Goal: Task Accomplishment & Management: Manage account settings

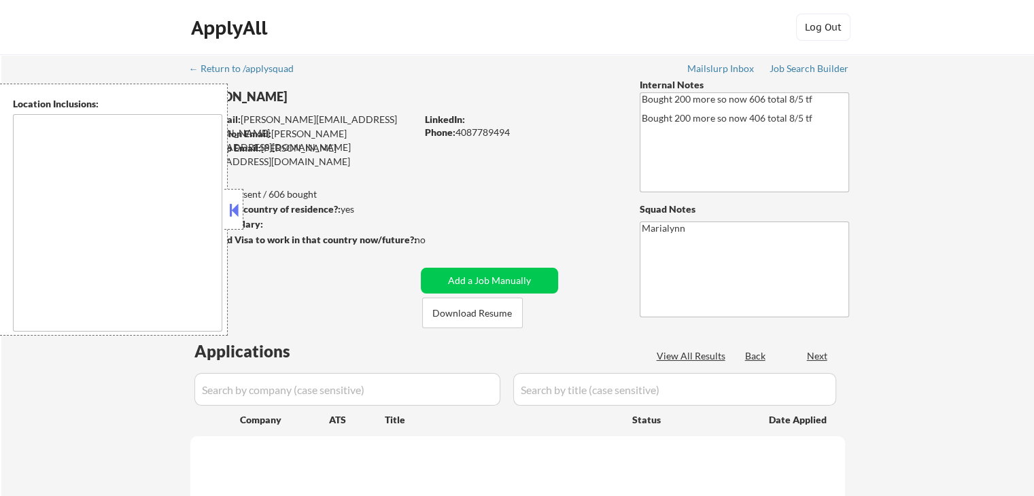
type textarea "[GEOGRAPHIC_DATA], [GEOGRAPHIC_DATA] [GEOGRAPHIC_DATA], [GEOGRAPHIC_DATA] [GEOG…"
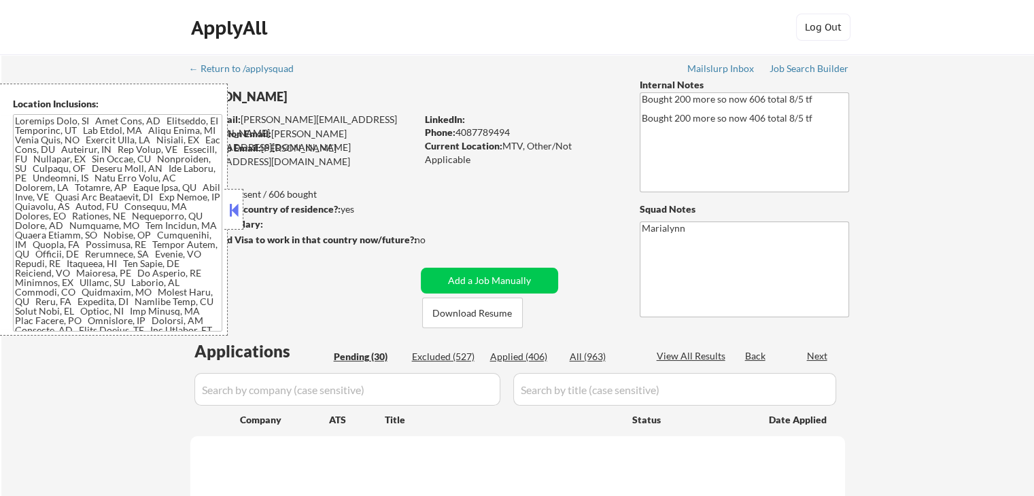
select select ""pending""
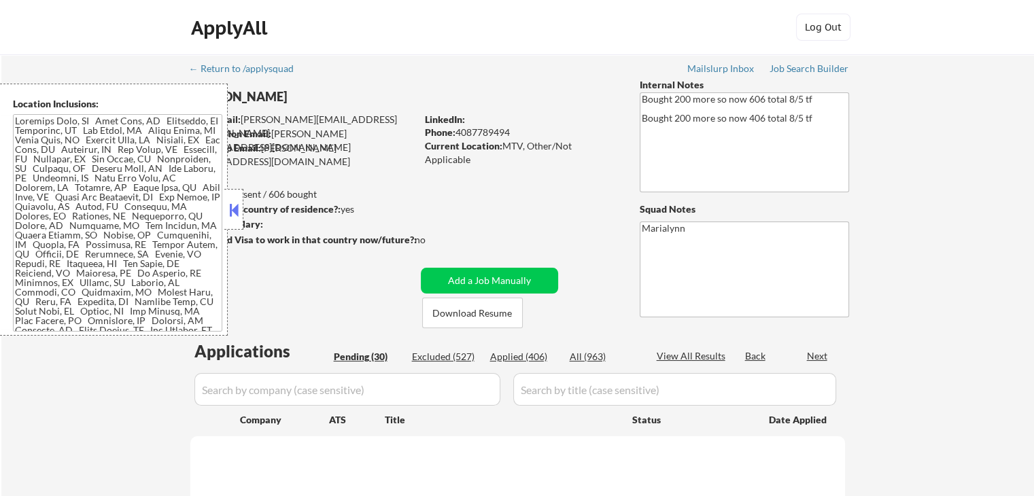
select select ""pending""
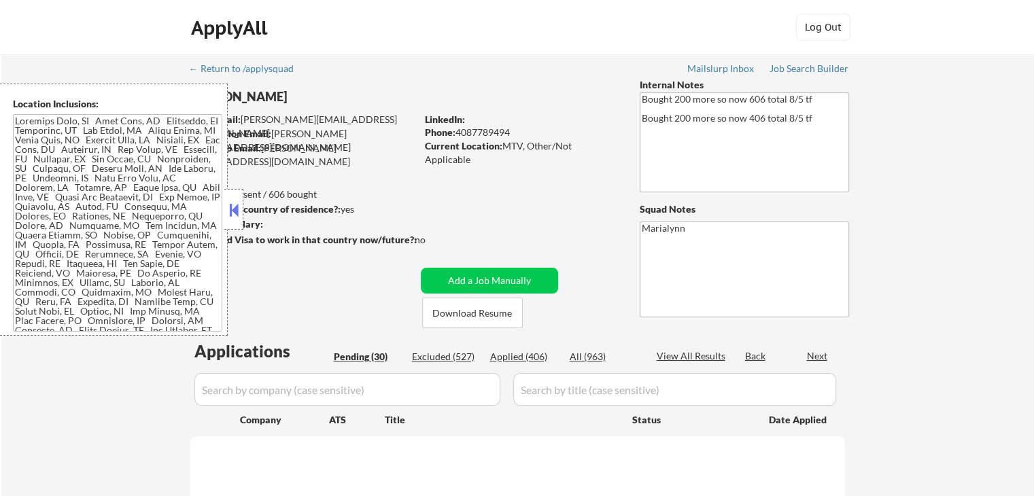
select select ""pending""
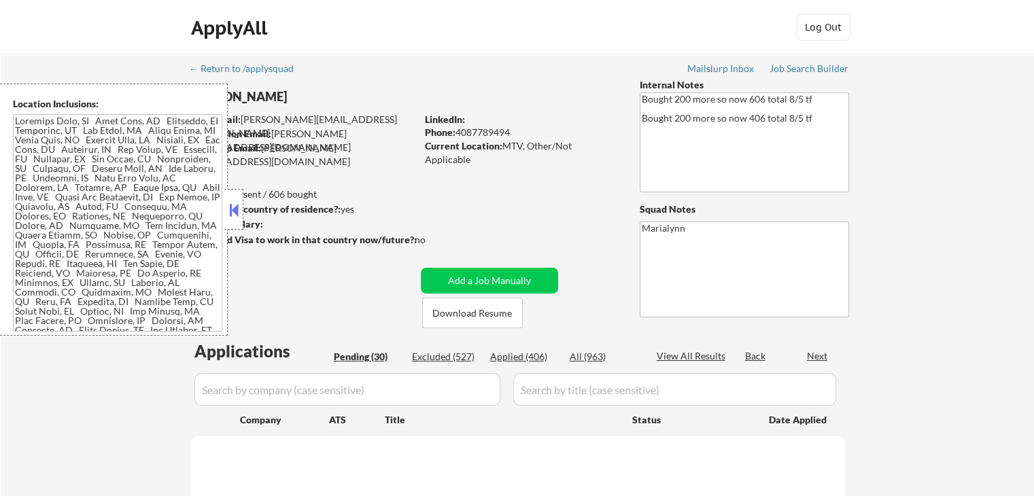
select select ""pending""
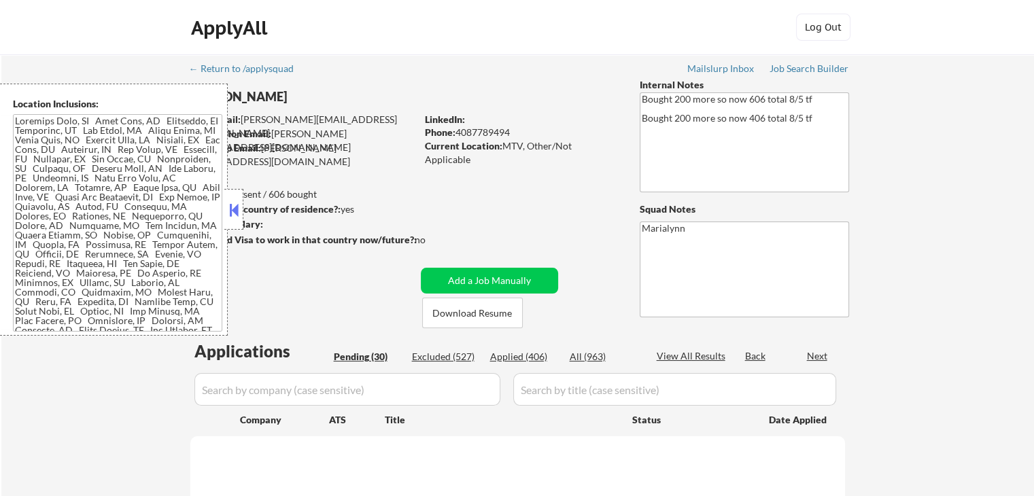
select select ""pending""
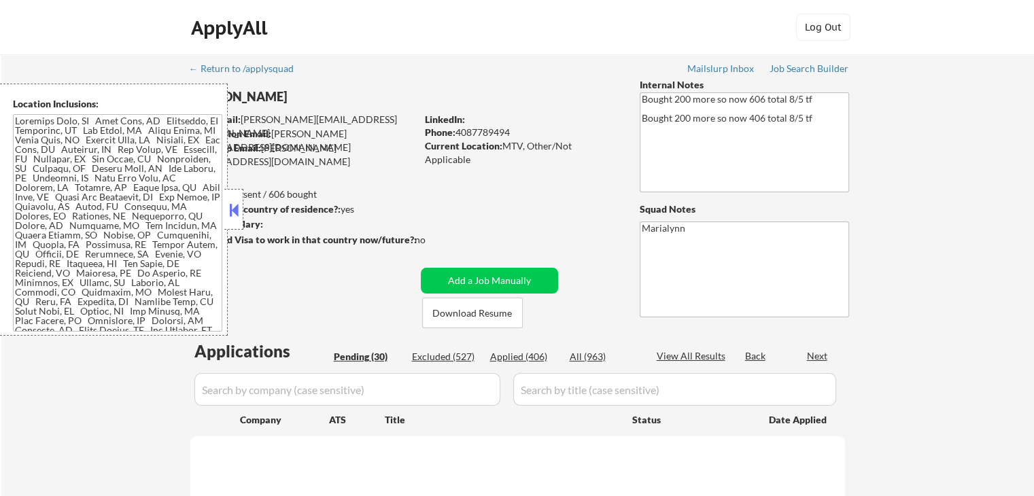
select select ""pending""
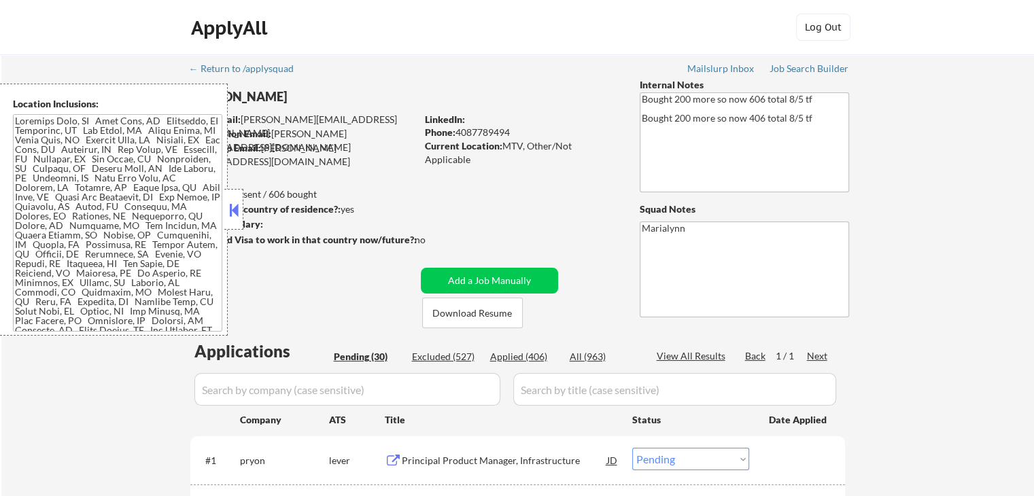
drag, startPoint x: 234, startPoint y: 205, endPoint x: 239, endPoint y: 222, distance: 17.8
click at [234, 205] on button at bounding box center [233, 210] width 15 height 20
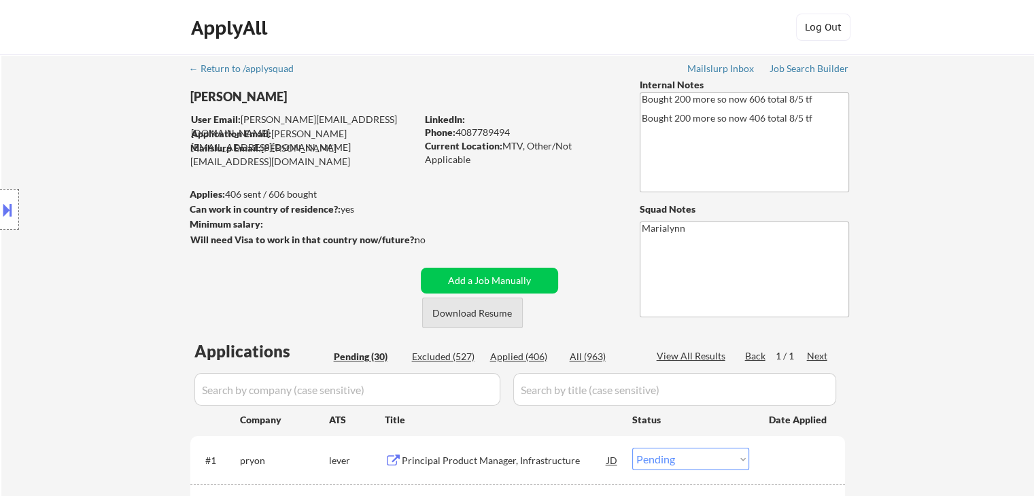
click at [484, 308] on button "Download Resume" at bounding box center [472, 313] width 101 height 31
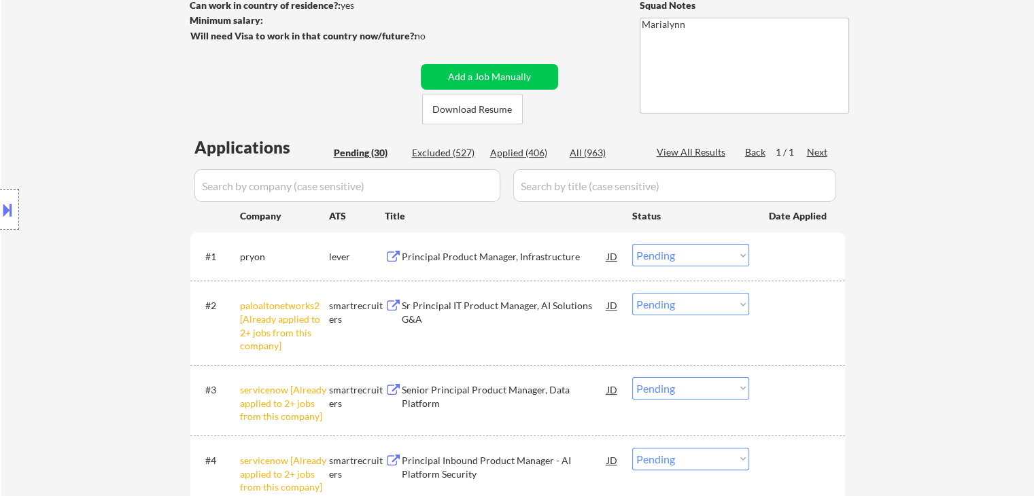
click at [732, 309] on select "Choose an option... Pending Applied Excluded (Questions) Excluded (Expired) Exc…" at bounding box center [690, 304] width 117 height 22
click at [632, 293] on select "Choose an option... Pending Applied Excluded (Questions) Excluded (Expired) Exc…" at bounding box center [690, 304] width 117 height 22
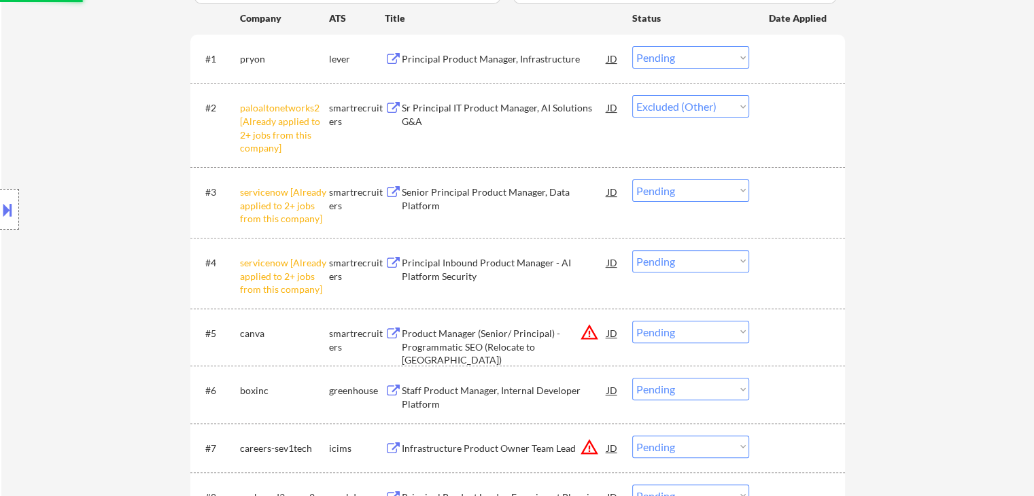
scroll to position [408, 0]
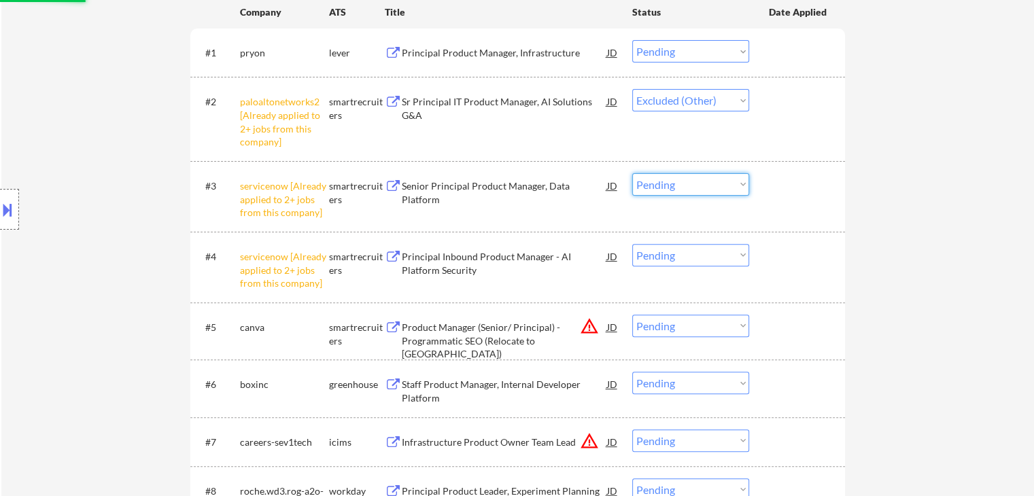
click at [725, 186] on select "Choose an option... Pending Applied Excluded (Questions) Excluded (Expired) Exc…" at bounding box center [690, 184] width 117 height 22
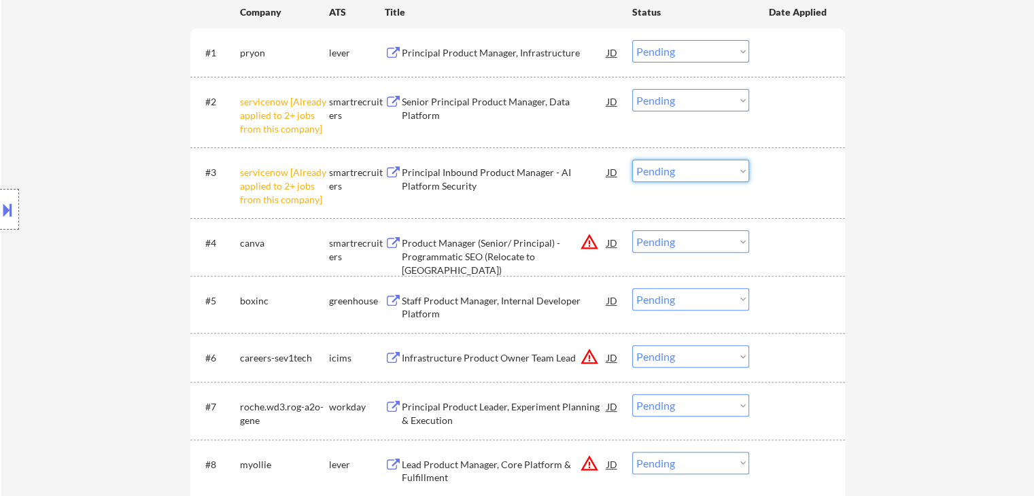
click at [728, 103] on select "Choose an option... Pending Applied Excluded (Questions) Excluded (Expired) Exc…" at bounding box center [690, 100] width 117 height 22
click at [632, 89] on select "Choose an option... Pending Applied Excluded (Questions) Excluded (Expired) Exc…" at bounding box center [690, 100] width 117 height 22
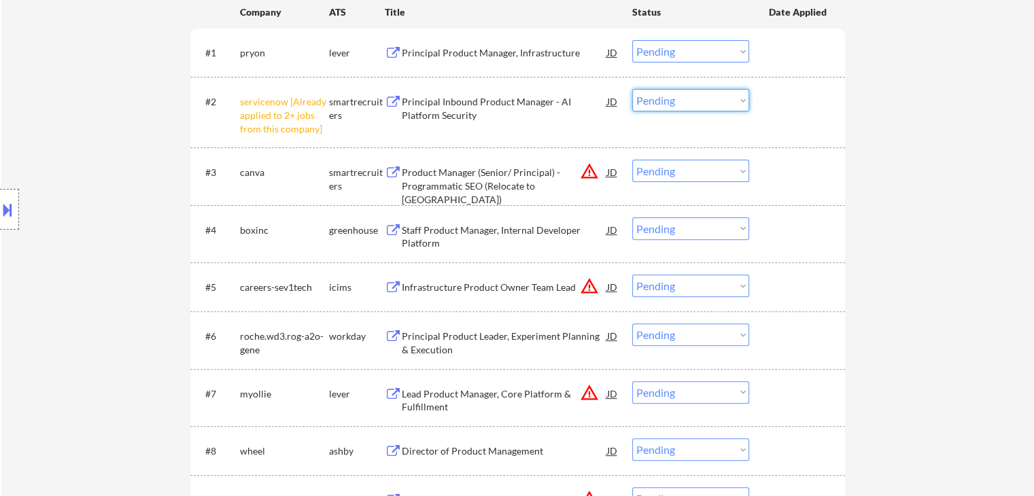
click at [714, 104] on select "Choose an option... Pending Applied Excluded (Questions) Excluded (Expired) Exc…" at bounding box center [690, 100] width 117 height 22
click at [632, 89] on select "Choose an option... Pending Applied Excluded (Questions) Excluded (Expired) Exc…" at bounding box center [690, 100] width 117 height 22
select select ""pending""
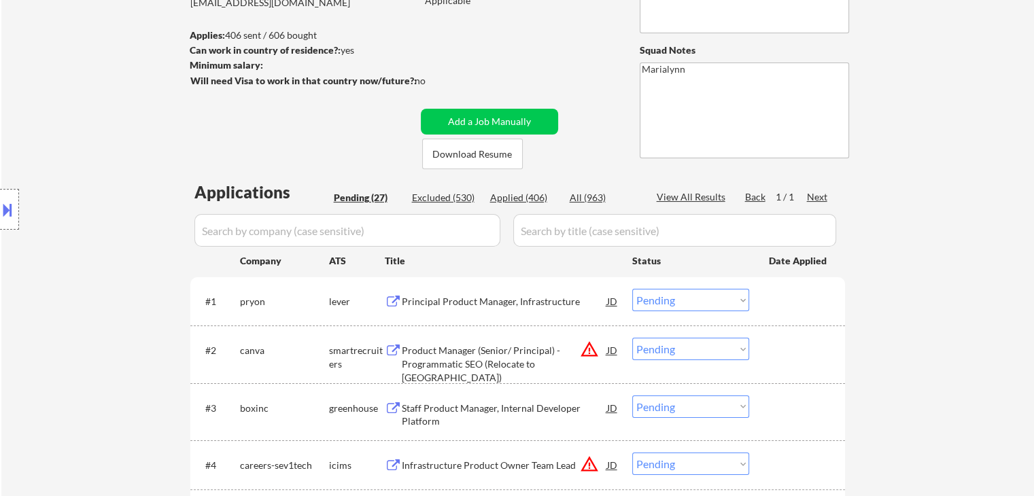
scroll to position [136, 0]
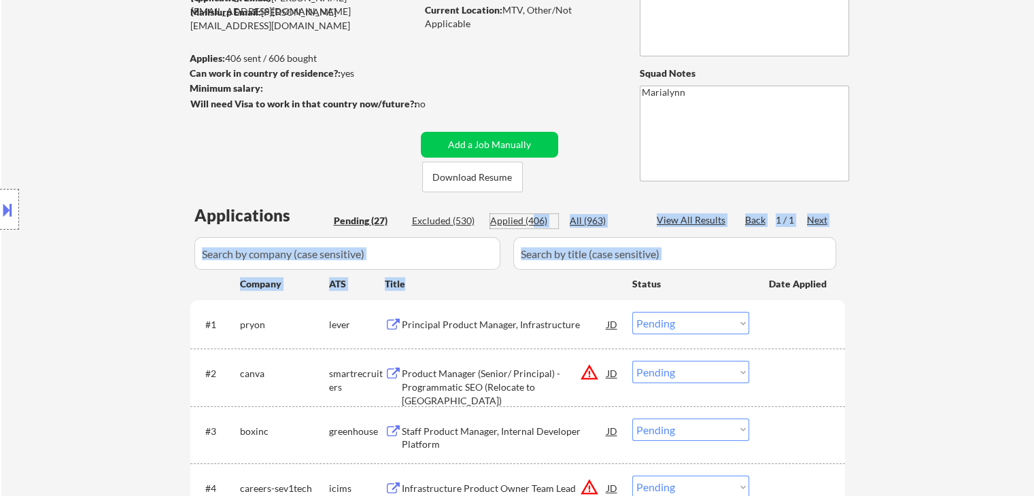
drag, startPoint x: 530, startPoint y: 222, endPoint x: 549, endPoint y: 275, distance: 56.8
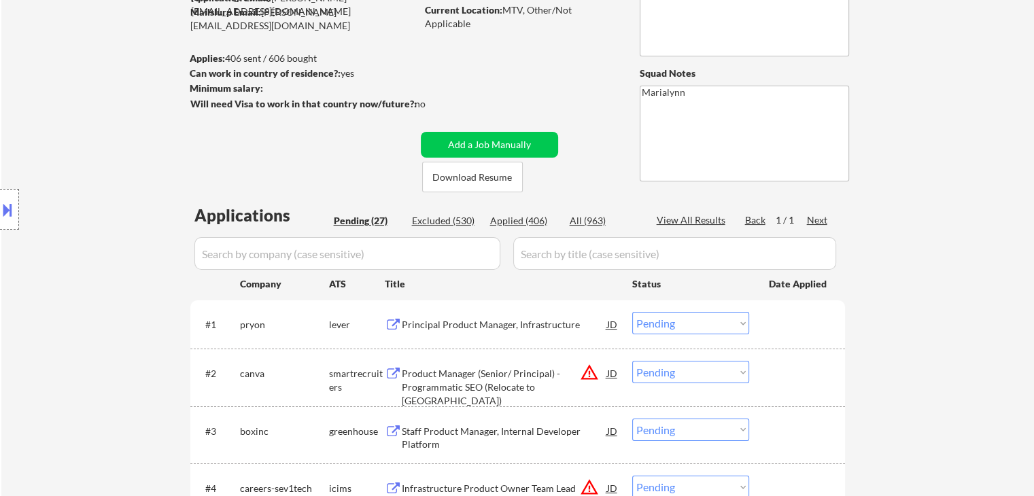
click at [94, 133] on div "Location Inclusions:" at bounding box center [121, 210] width 243 height 252
click at [528, 325] on div "Principal Product Manager, Infrastructure" at bounding box center [504, 325] width 205 height 14
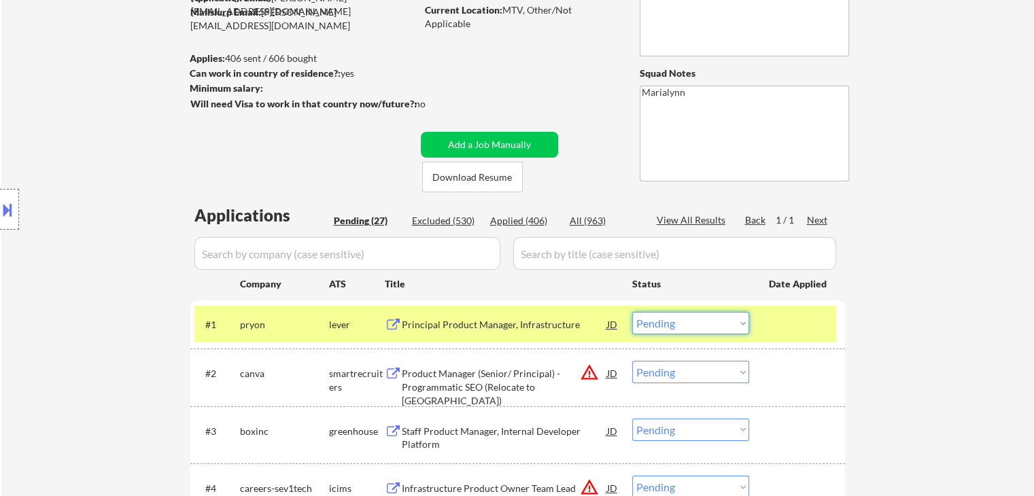
click at [710, 327] on select "Choose an option... Pending Applied Excluded (Questions) Excluded (Expired) Exc…" at bounding box center [690, 323] width 117 height 22
click at [632, 312] on select "Choose an option... Pending Applied Excluded (Questions) Excluded (Expired) Exc…" at bounding box center [690, 323] width 117 height 22
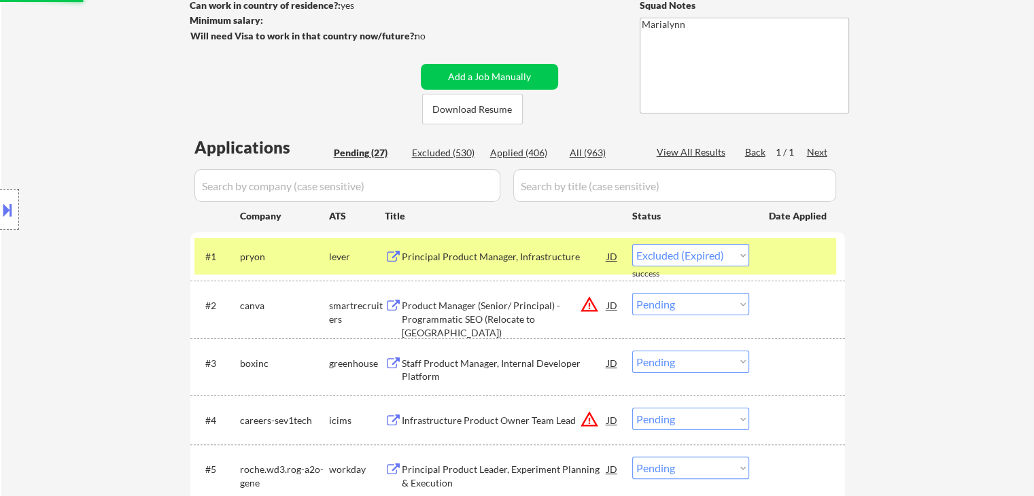
select select ""pending""
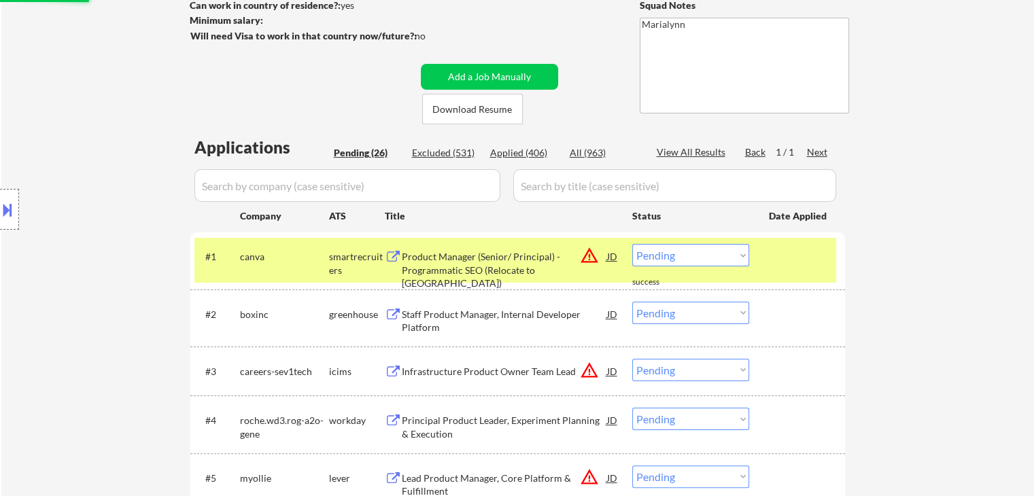
click at [490, 322] on div "Staff Product Manager, Internal Developer Platform" at bounding box center [504, 321] width 205 height 27
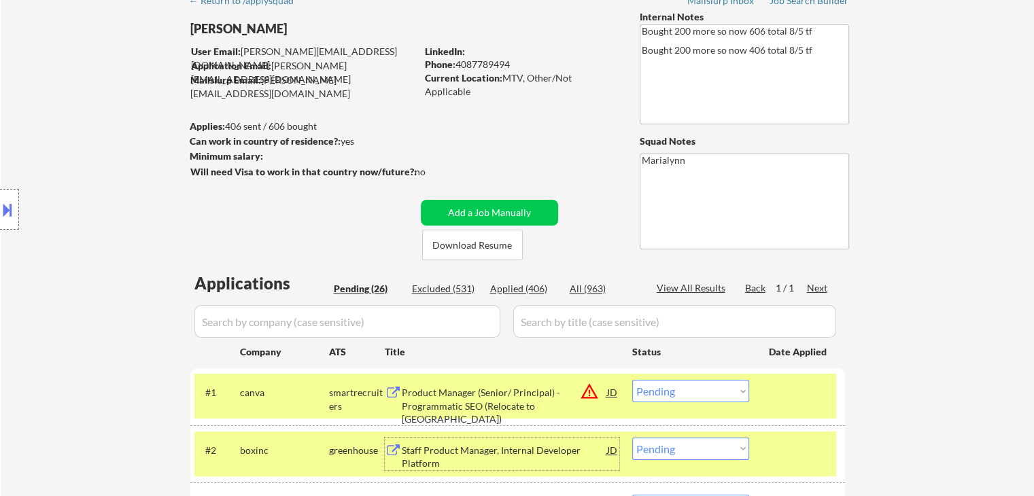
scroll to position [136, 0]
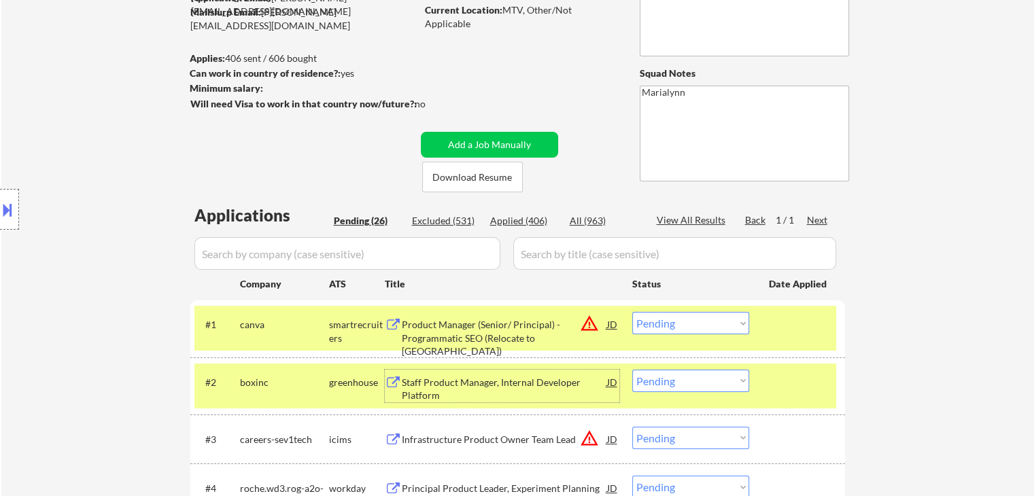
click at [696, 388] on select "Choose an option... Pending Applied Excluded (Questions) Excluded (Expired) Exc…" at bounding box center [690, 381] width 117 height 22
click at [632, 370] on select "Choose an option... Pending Applied Excluded (Questions) Excluded (Expired) Exc…" at bounding box center [690, 381] width 117 height 22
click at [342, 323] on div "smartrecruiters" at bounding box center [357, 331] width 56 height 27
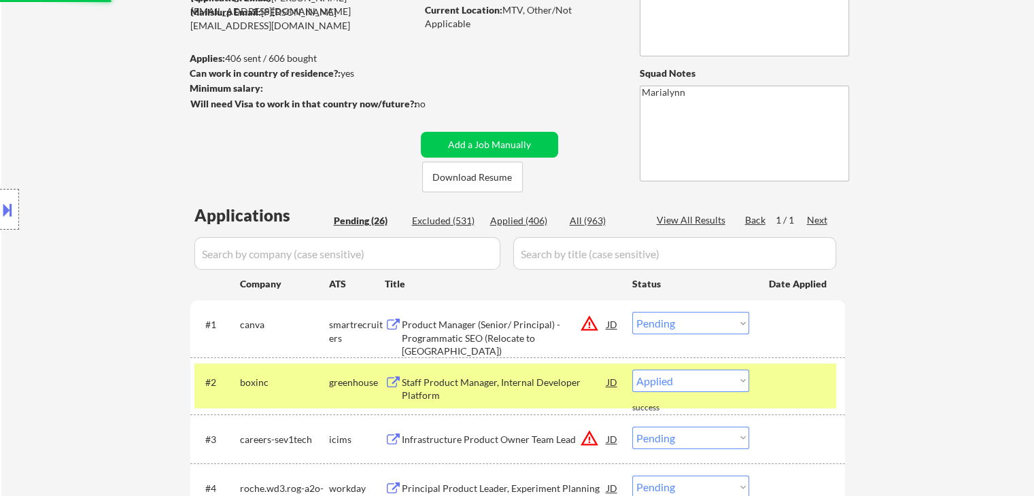
select select ""pending""
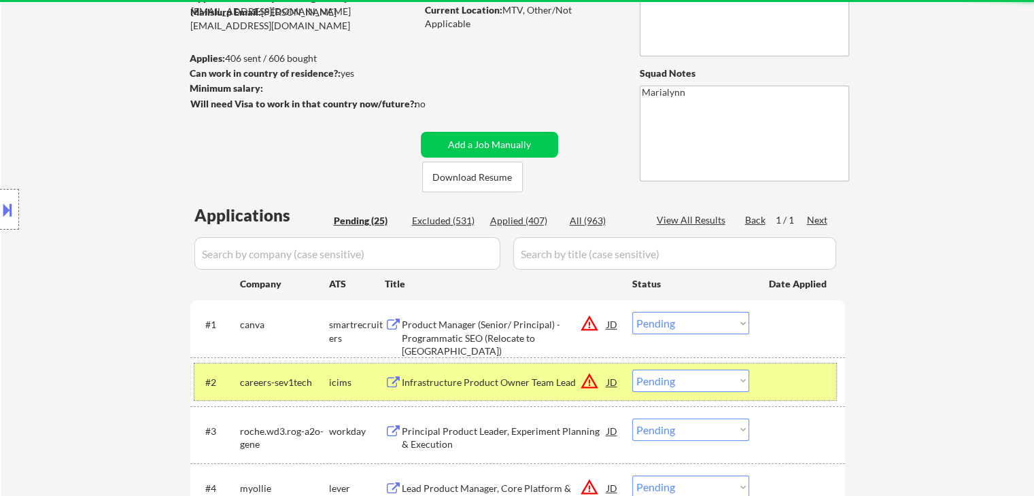
drag, startPoint x: 337, startPoint y: 383, endPoint x: 358, endPoint y: 358, distance: 32.8
click at [337, 381] on div "icims" at bounding box center [357, 383] width 56 height 14
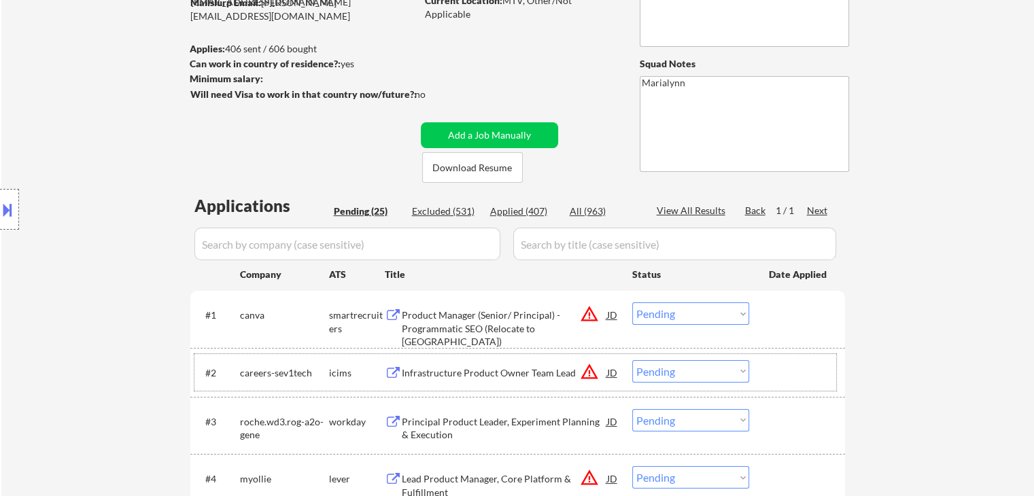
scroll to position [340, 0]
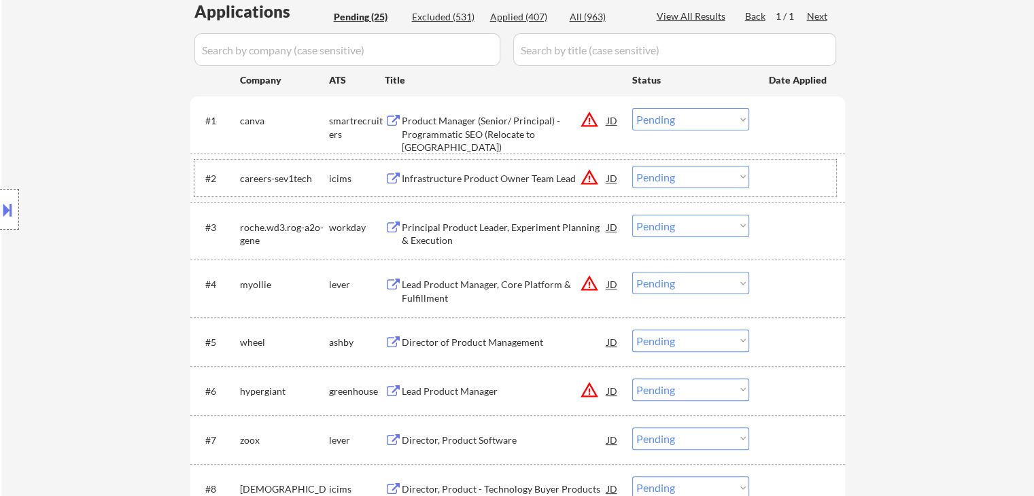
click at [434, 230] on div "Principal Product Leader, Experiment Planning & Execution" at bounding box center [504, 234] width 205 height 27
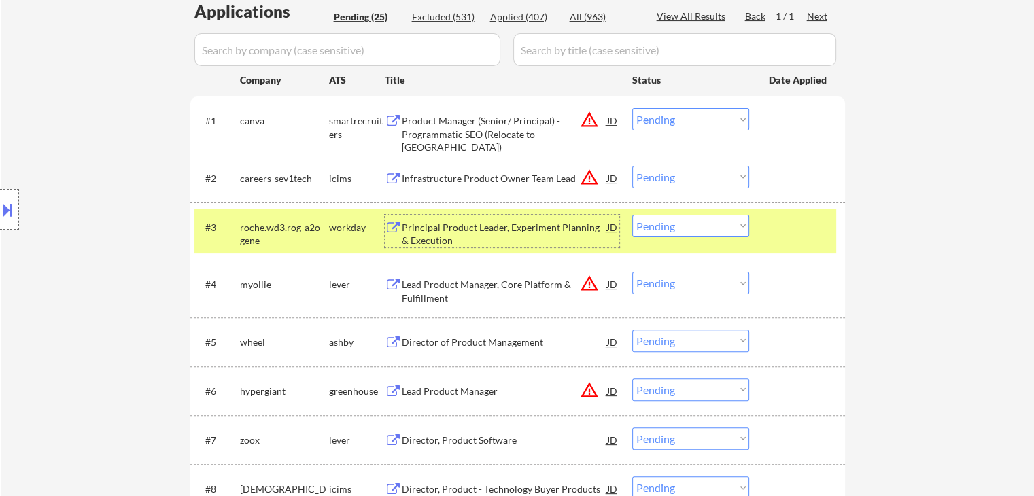
drag, startPoint x: 710, startPoint y: 224, endPoint x: 759, endPoint y: 273, distance: 69.7
click at [711, 224] on select "Choose an option... Pending Applied Excluded (Questions) Excluded (Expired) Exc…" at bounding box center [690, 226] width 117 height 22
click at [632, 215] on select "Choose an option... Pending Applied Excluded (Questions) Excluded (Expired) Exc…" at bounding box center [690, 226] width 117 height 22
drag, startPoint x: 354, startPoint y: 227, endPoint x: 479, endPoint y: 268, distance: 130.9
click at [355, 228] on div "workday" at bounding box center [357, 228] width 56 height 14
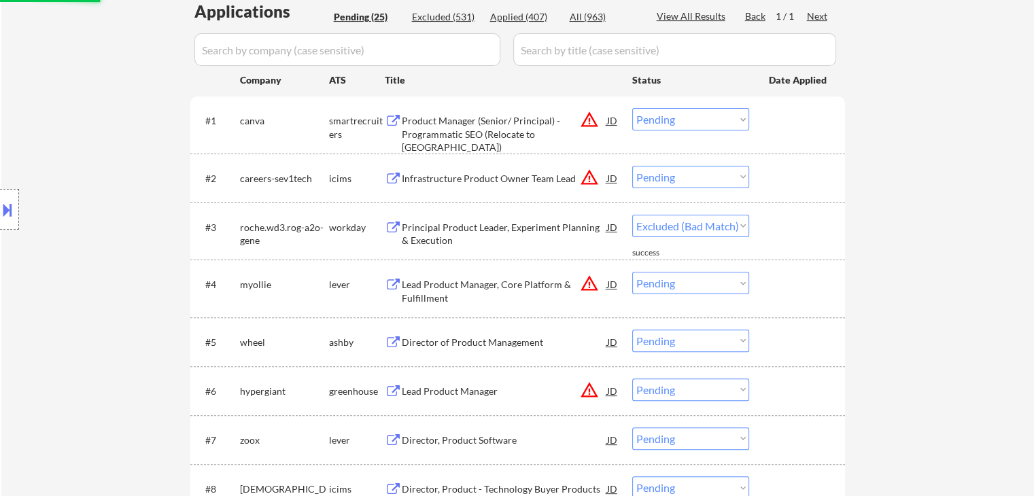
select select ""pending""
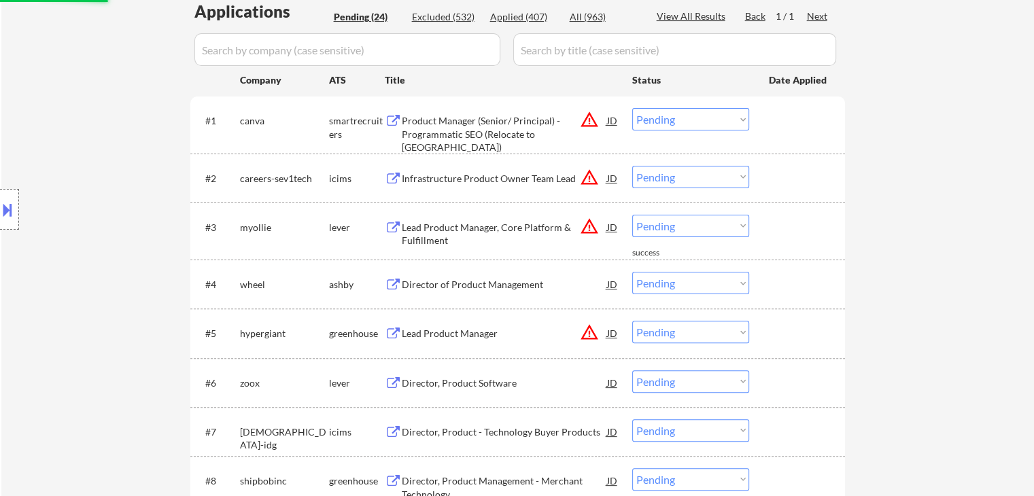
click at [427, 277] on div "Director of Product Management" at bounding box center [504, 284] width 205 height 24
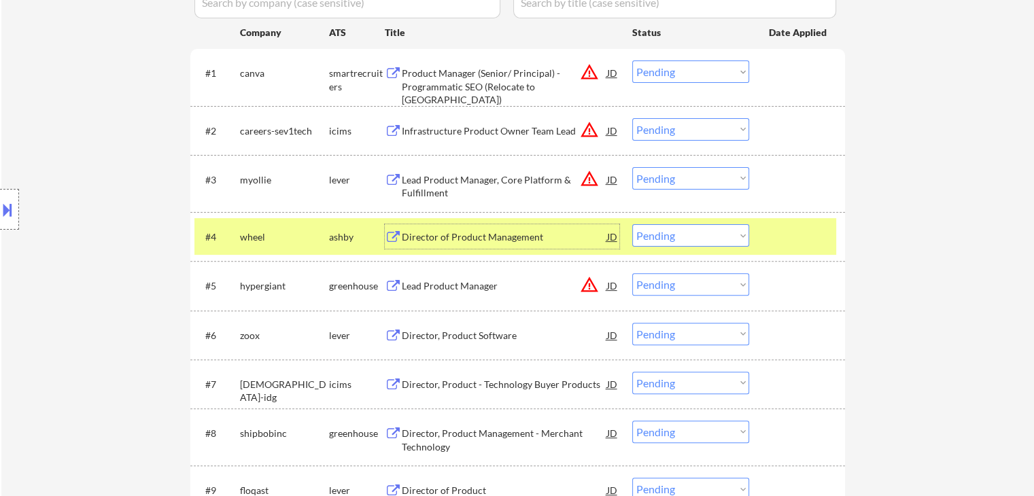
scroll to position [408, 0]
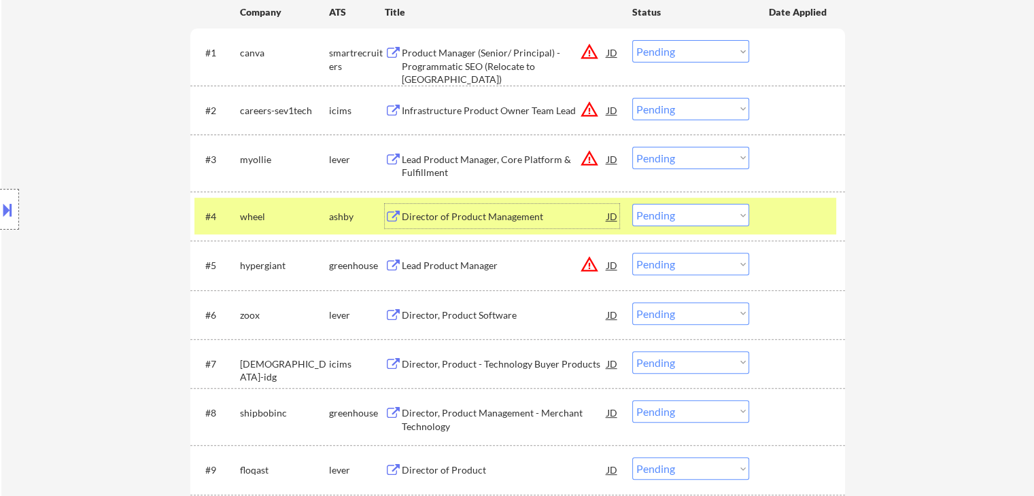
click at [346, 213] on div "ashby" at bounding box center [357, 217] width 56 height 14
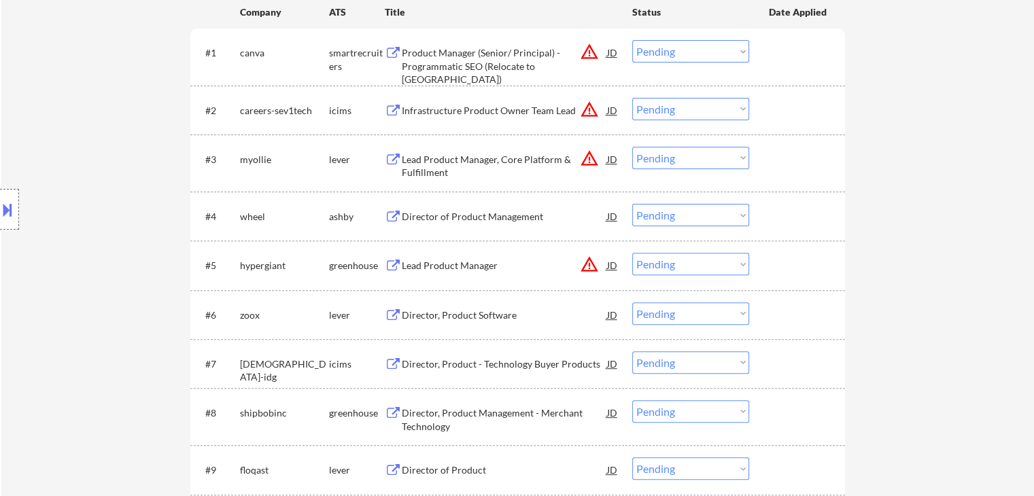
click at [452, 318] on div "Director, Product Software" at bounding box center [504, 316] width 205 height 14
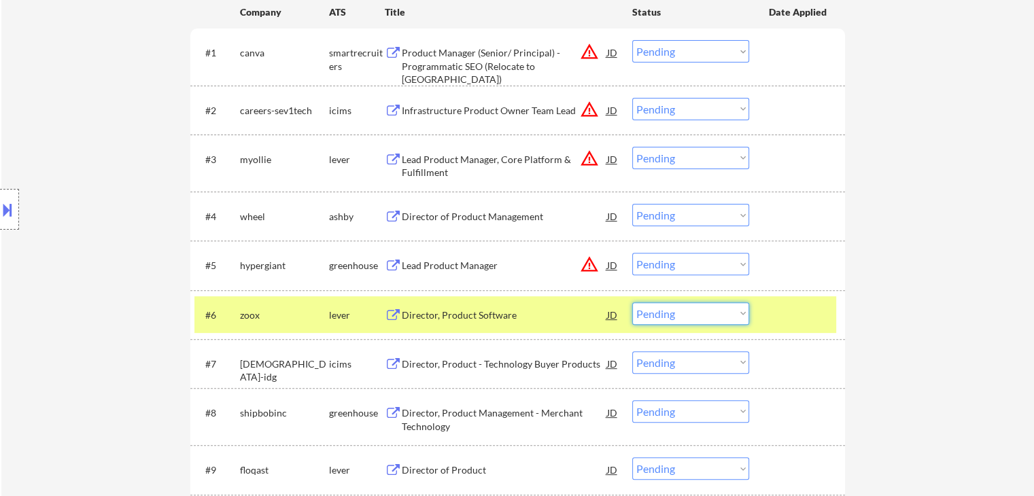
click at [704, 320] on select "Choose an option... Pending Applied Excluded (Questions) Excluded (Expired) Exc…" at bounding box center [690, 314] width 117 height 22
click at [632, 303] on select "Choose an option... Pending Applied Excluded (Questions) Excluded (Expired) Exc…" at bounding box center [690, 314] width 117 height 22
select select ""pending""
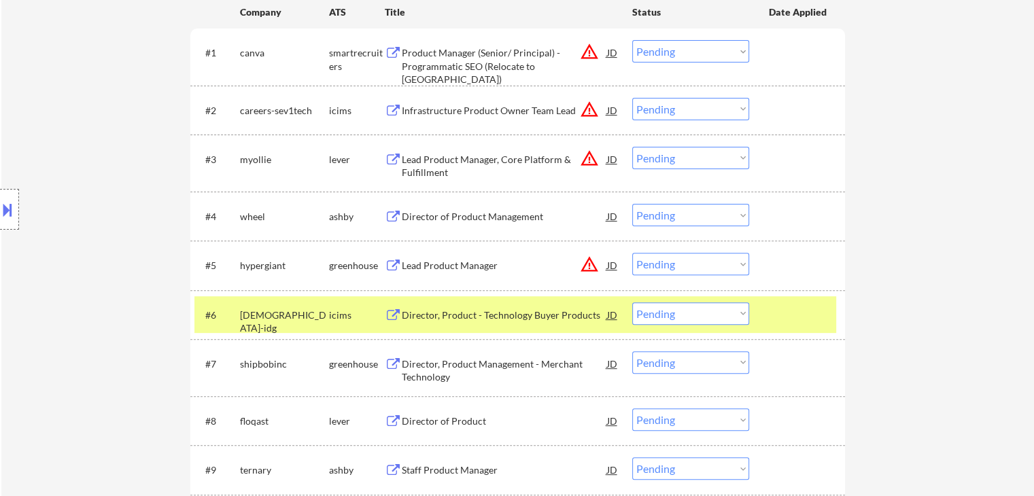
drag, startPoint x: 345, startPoint y: 317, endPoint x: 393, endPoint y: 356, distance: 61.4
click at [346, 317] on div "icims" at bounding box center [357, 316] width 56 height 14
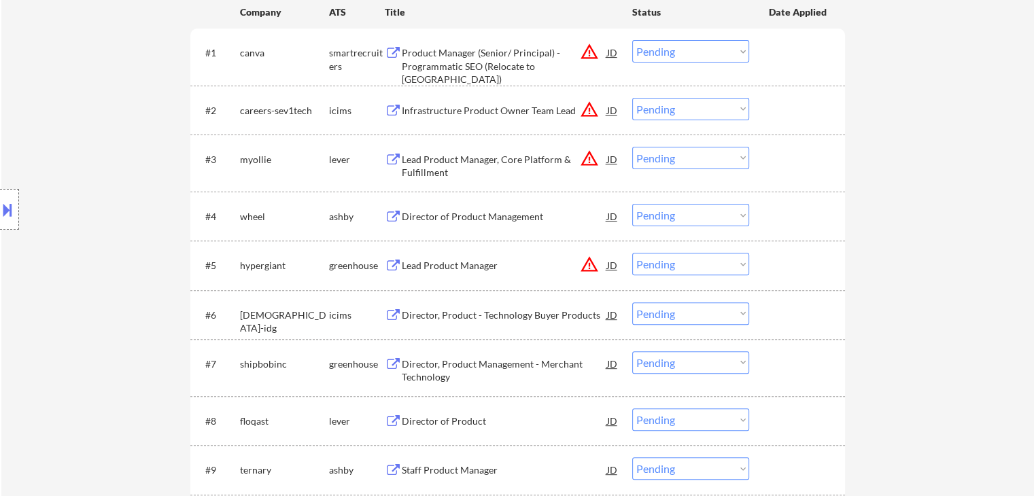
click at [475, 360] on div "Director, Product Management - Merchant Technology" at bounding box center [504, 371] width 205 height 27
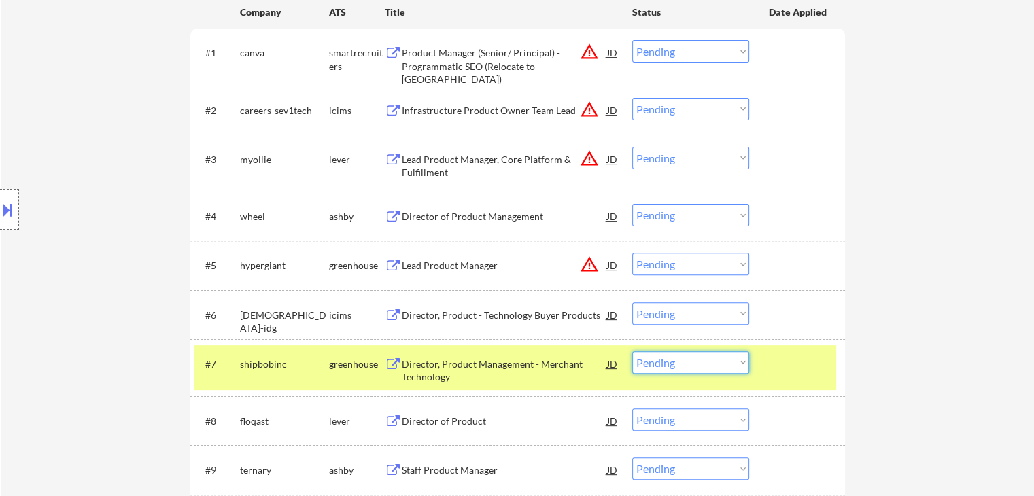
click at [685, 365] on select "Choose an option... Pending Applied Excluded (Questions) Excluded (Expired) Exc…" at bounding box center [690, 363] width 117 height 22
click at [632, 352] on select "Choose an option... Pending Applied Excluded (Questions) Excluded (Expired) Exc…" at bounding box center [690, 363] width 117 height 22
select select ""pending""
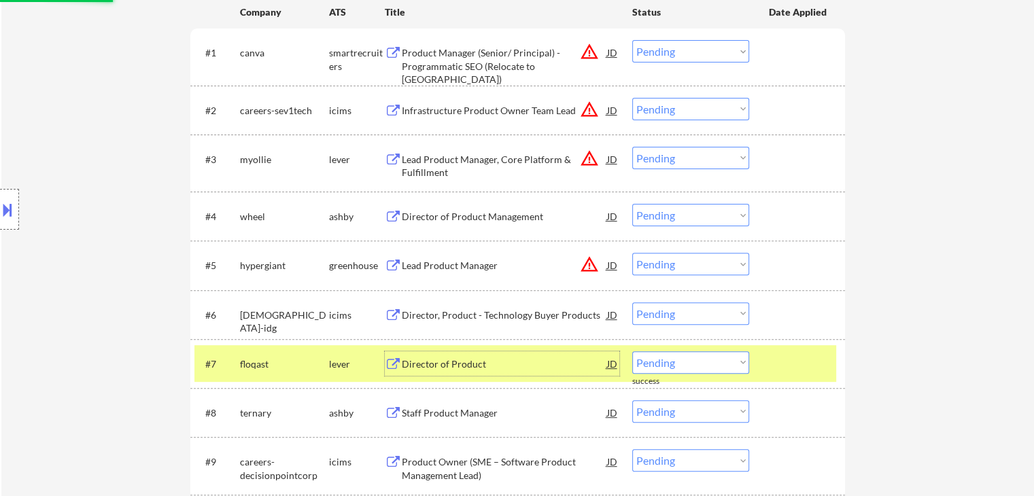
click at [445, 358] on div "Director of Product" at bounding box center [504, 365] width 205 height 14
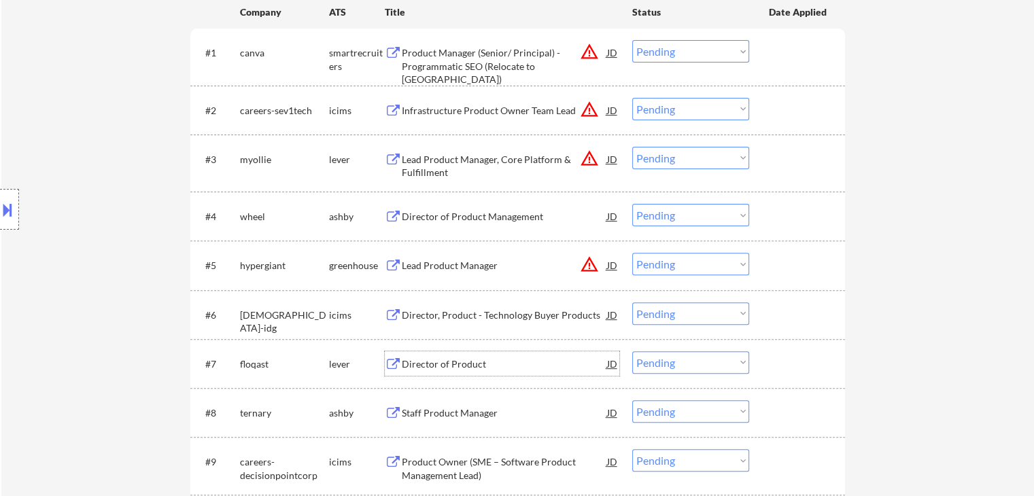
click at [3, 208] on button at bounding box center [7, 210] width 15 height 22
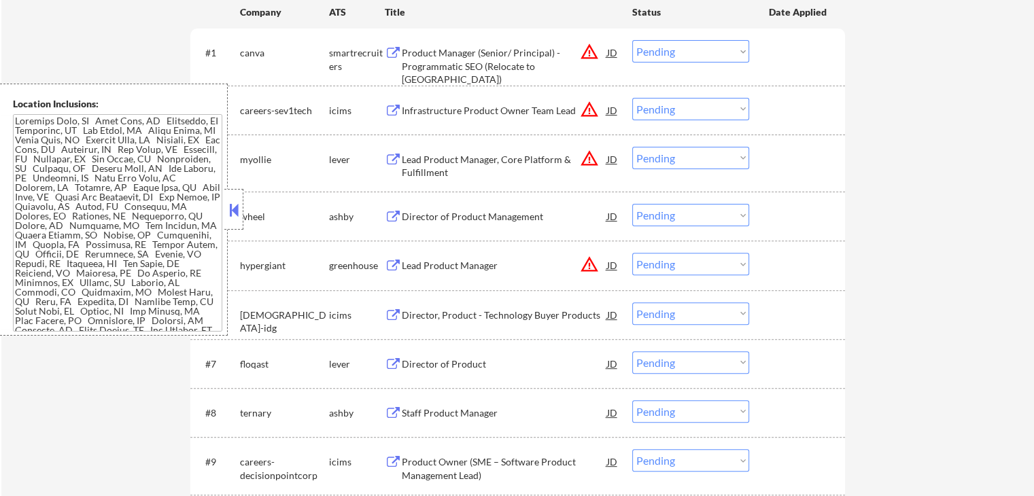
click at [228, 203] on button at bounding box center [233, 210] width 15 height 20
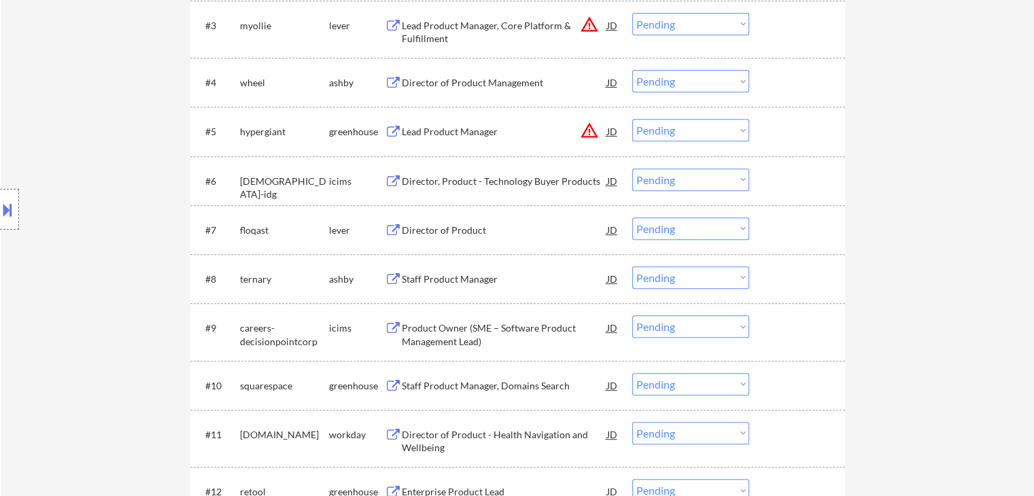
scroll to position [544, 0]
click at [422, 229] on div "Director of Product" at bounding box center [504, 229] width 205 height 14
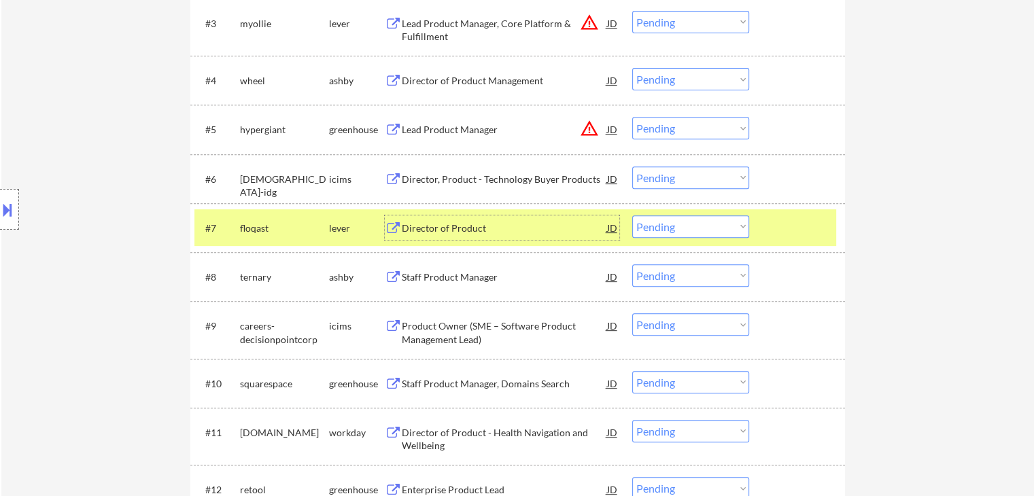
click at [505, 233] on div "Director of Product" at bounding box center [504, 229] width 205 height 14
